Goal: Find specific page/section

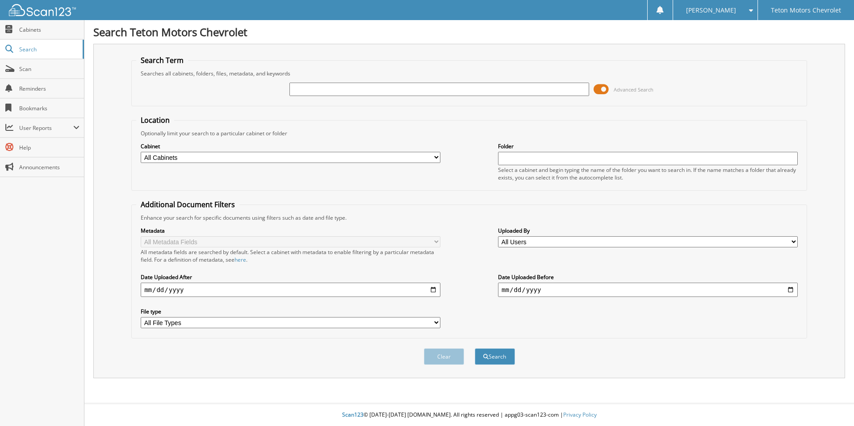
paste input "6175588"
type input "6175588"
click at [475, 348] on button "Search" at bounding box center [495, 356] width 40 height 17
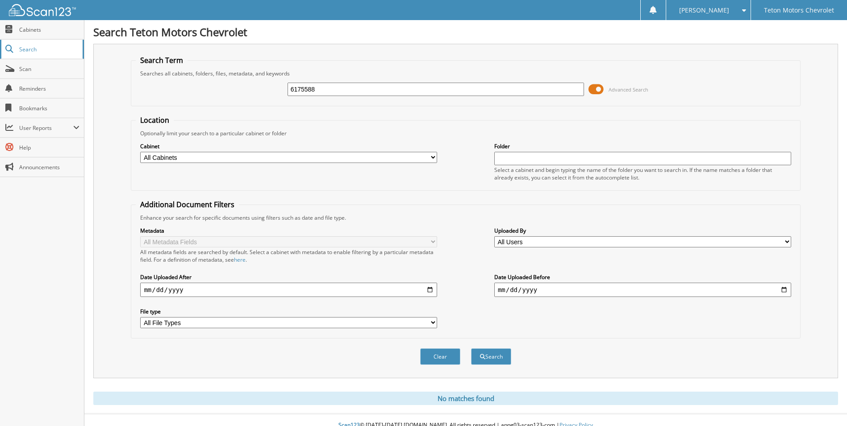
click at [36, 50] on span "Search" at bounding box center [48, 50] width 59 height 8
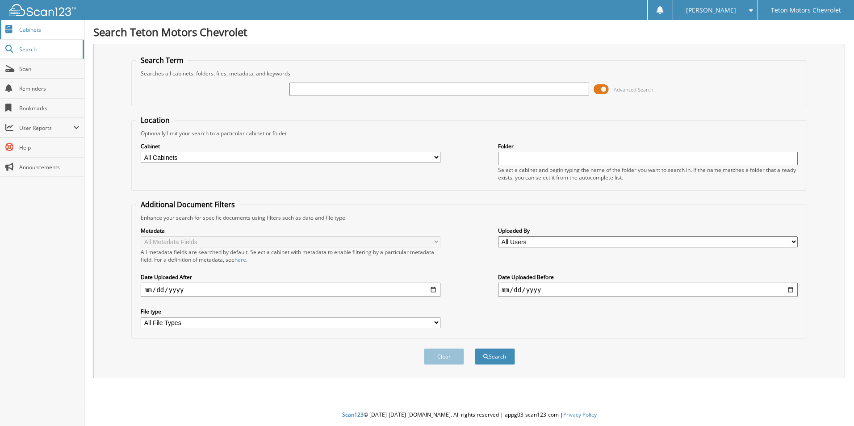
click at [33, 32] on span "Cabinets" at bounding box center [49, 30] width 60 height 8
